Goal: Register for event/course

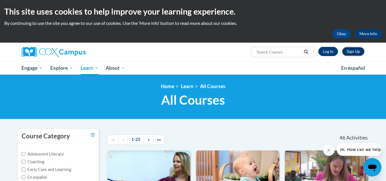
click at [348, 55] on link "Sign Up" at bounding box center [353, 51] width 23 height 9
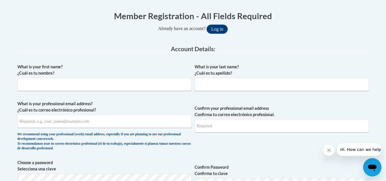
scroll to position [113, 0]
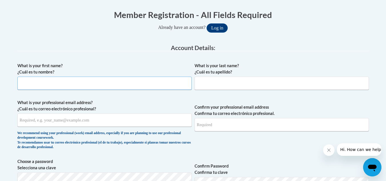
click at [151, 80] on input "What is your first name? ¿Cuál es tu nombre?" at bounding box center [104, 83] width 174 height 13
type input "Kailey"
type input "King"
click at [108, 120] on input "What is your professional email address? ¿Cuál es tu correo electrónico profesi…" at bounding box center [104, 119] width 174 height 13
type input "[EMAIL_ADDRESS][DOMAIN_NAME]"
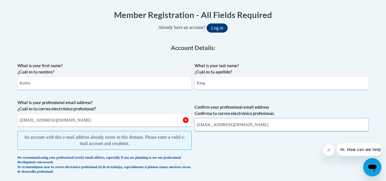
type input "kaileyking9@gmail.com"
click at [217, 28] on button "Log in" at bounding box center [216, 27] width 21 height 9
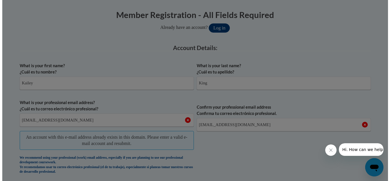
scroll to position [142, 0]
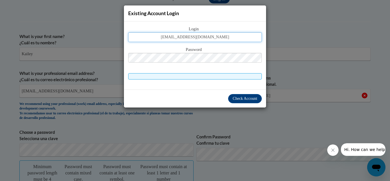
type input "kaileyking9@gmail.com"
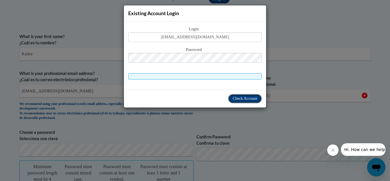
click at [244, 101] on span "Check Account" at bounding box center [245, 98] width 25 height 4
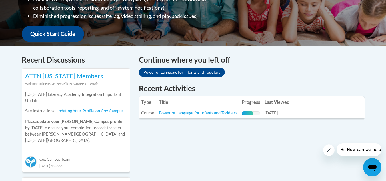
scroll to position [198, 0]
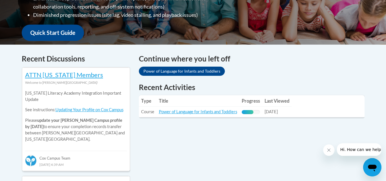
click at [328, 145] on button "Close message from company" at bounding box center [328, 149] width 11 height 11
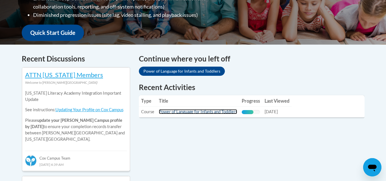
click at [216, 113] on link "Power of Language for Infants and Toddlers" at bounding box center [198, 111] width 78 height 5
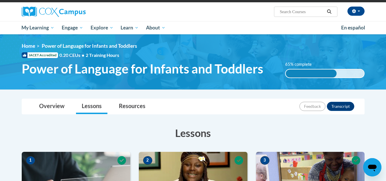
scroll to position [45, 0]
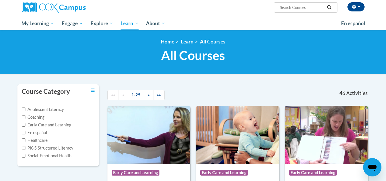
scroll to position [56, 0]
